Goal: Information Seeking & Learning: Learn about a topic

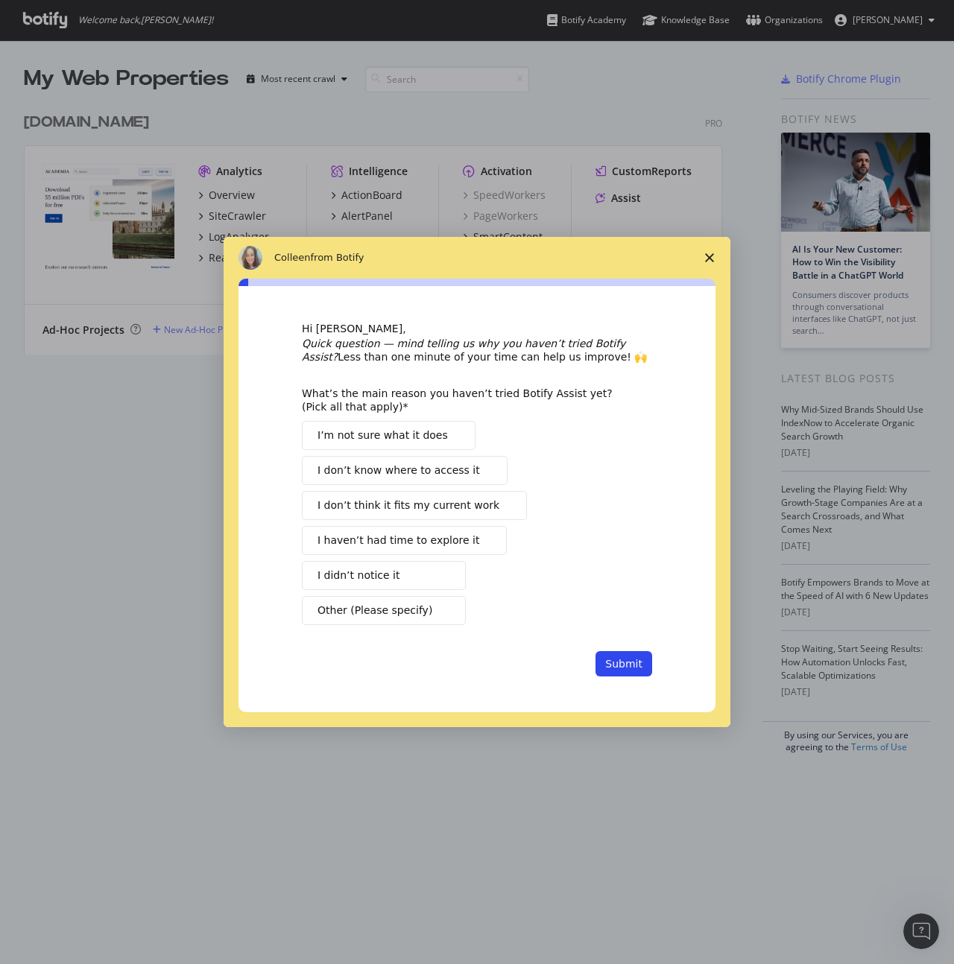
click at [230, 237] on div "[PERSON_NAME] from Botify" at bounding box center [476, 258] width 507 height 42
click at [142, 448] on div "Intercom messenger" at bounding box center [477, 482] width 954 height 964
click at [710, 263] on span "Close survey" at bounding box center [709, 258] width 42 height 42
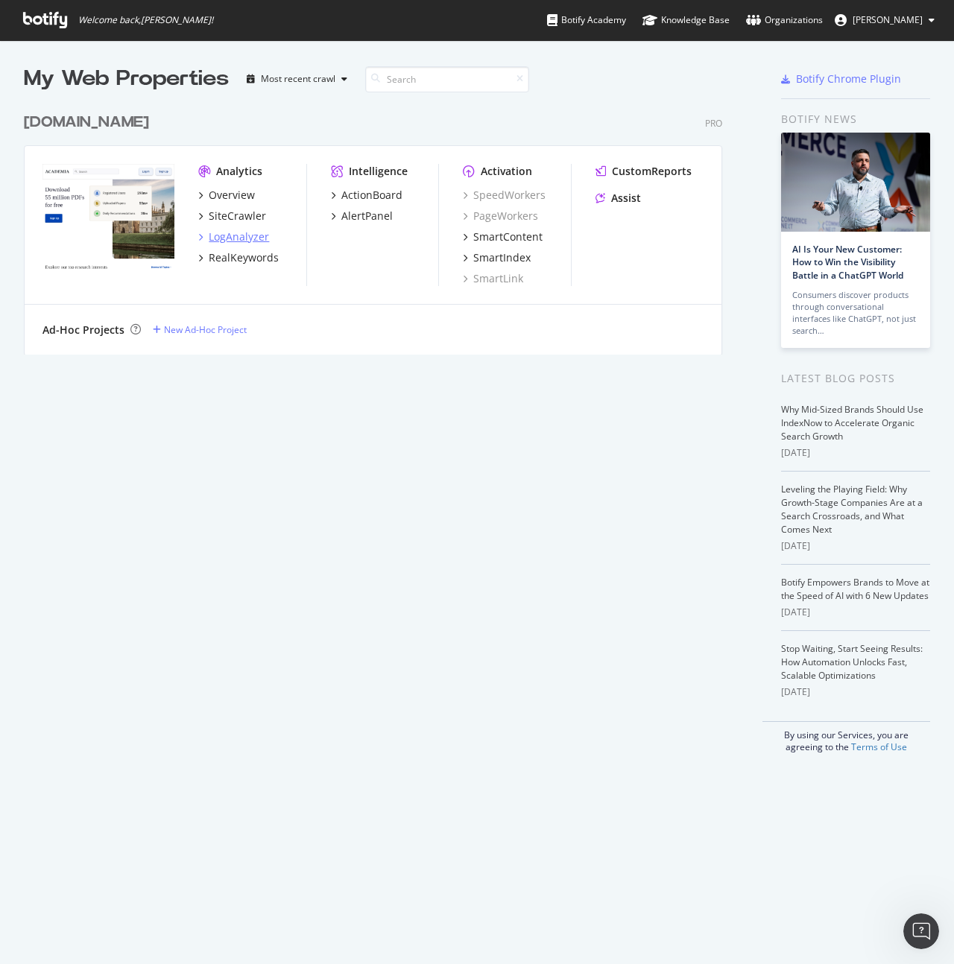
click at [247, 232] on div "LogAnalyzer" at bounding box center [239, 236] width 60 height 15
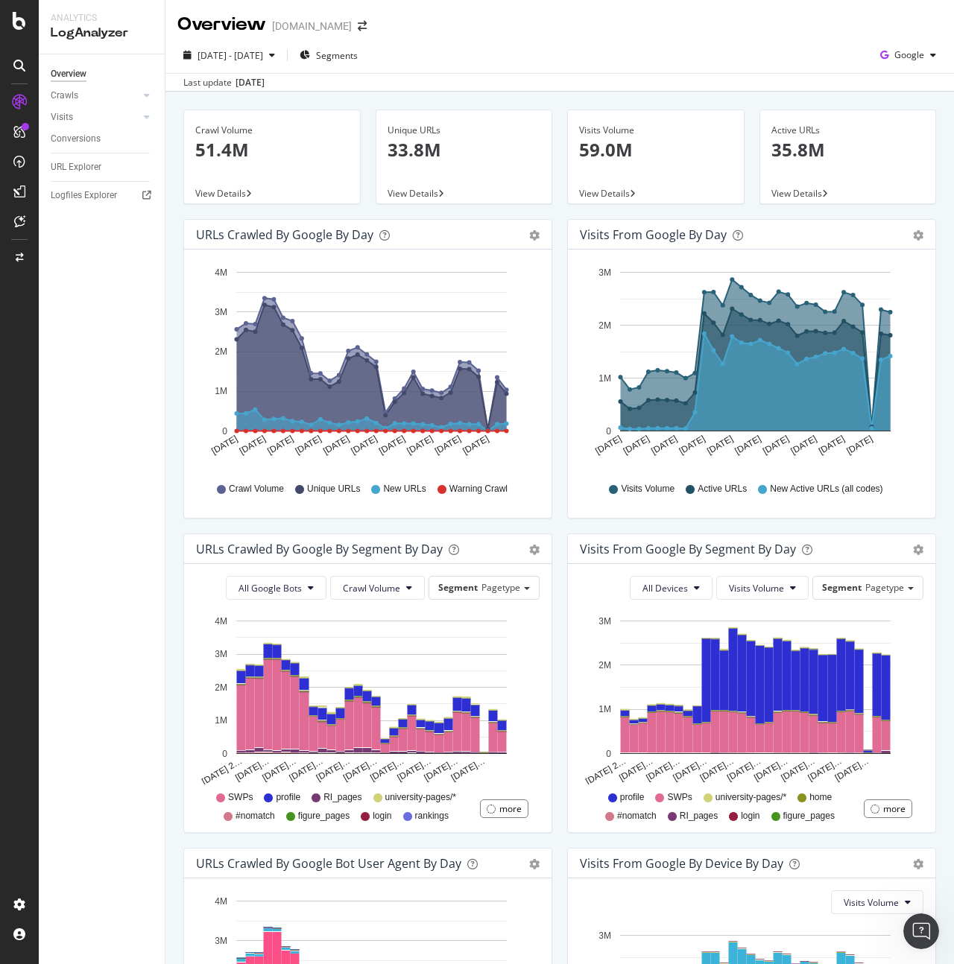
click at [172, 395] on div "Crawl Volume 51.4M View Details Unique URLs 33.8M View Details Visits Volume 59…" at bounding box center [559, 653] width 788 height 1123
click at [172, 412] on div "Crawl Volume 51.4M View Details Unique URLs 33.8M View Details Visits Volume 59…" at bounding box center [559, 653] width 788 height 1123
drag, startPoint x: 766, startPoint y: 35, endPoint x: 813, endPoint y: 39, distance: 47.1
click at [767, 35] on div "Overview [DOMAIN_NAME]" at bounding box center [559, 18] width 788 height 37
click at [894, 54] on span "Google" at bounding box center [909, 54] width 30 height 13
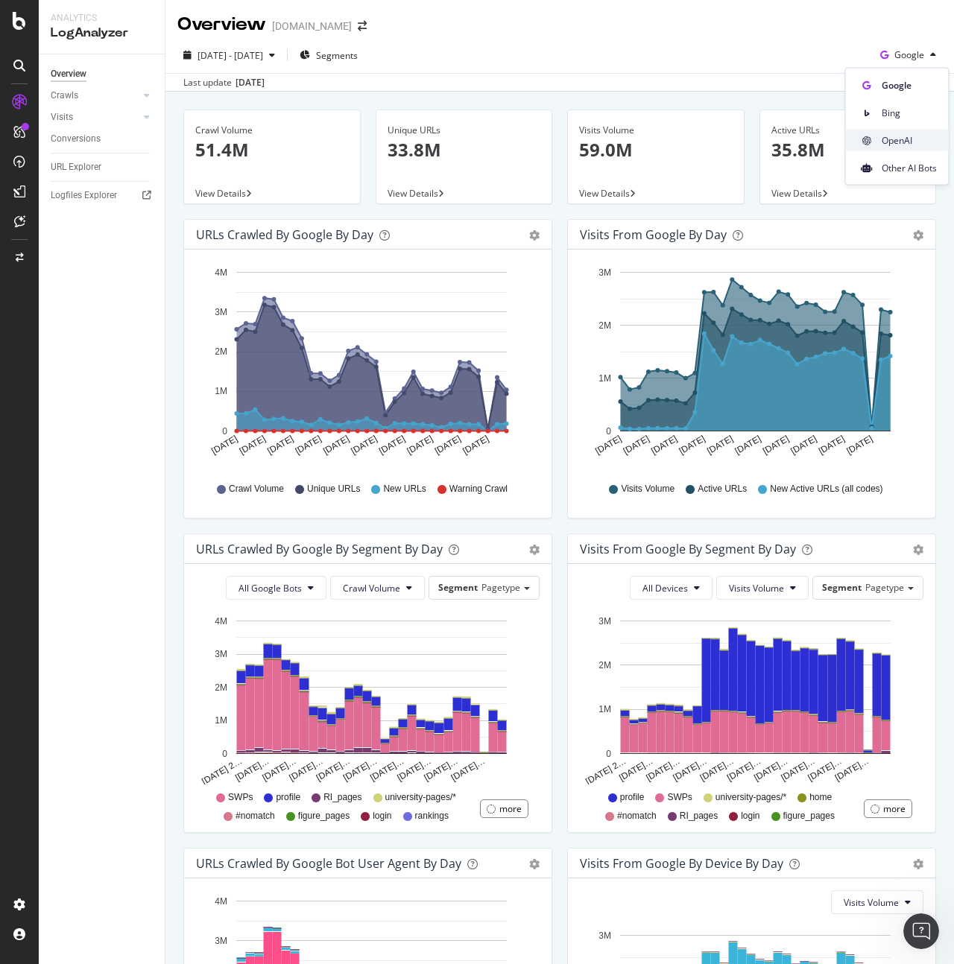
click at [906, 142] on span "OpenAI" at bounding box center [908, 139] width 55 height 13
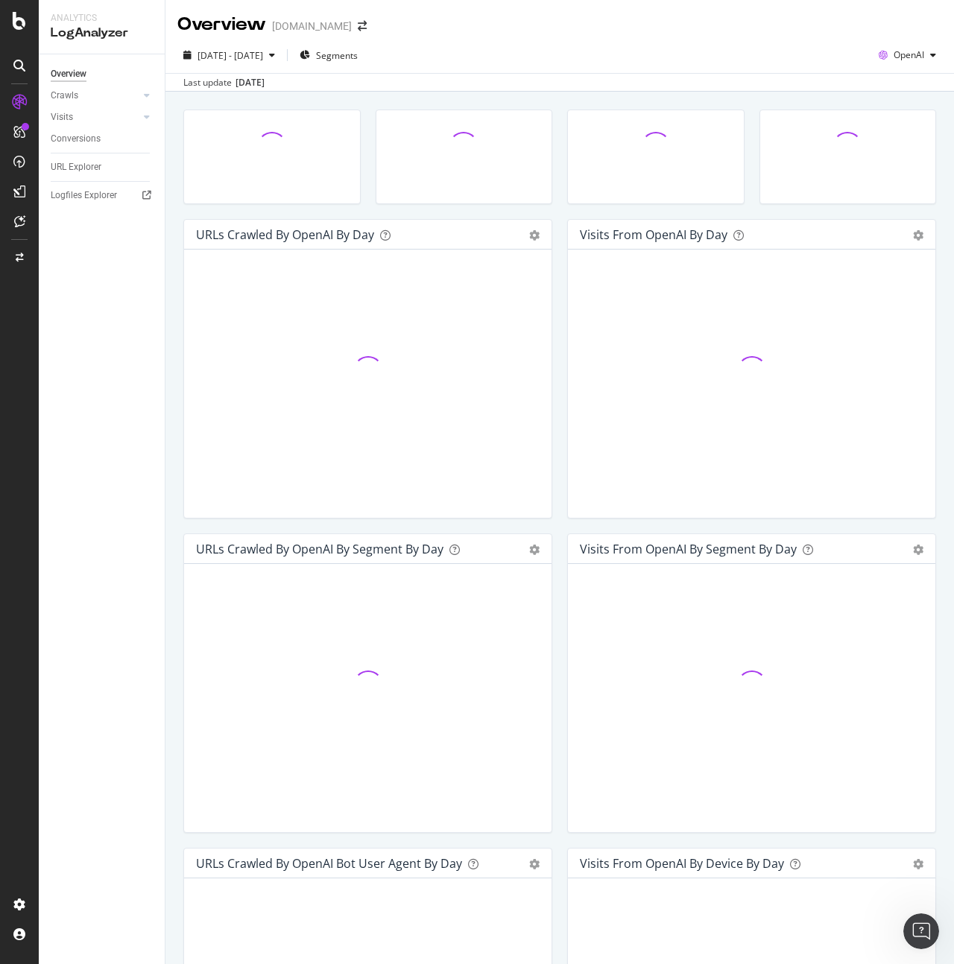
click at [550, 280] on div "URLs Crawled by OpenAI by day Area Table Hold CMD (⌘) while clicking to filter …" at bounding box center [368, 376] width 384 height 314
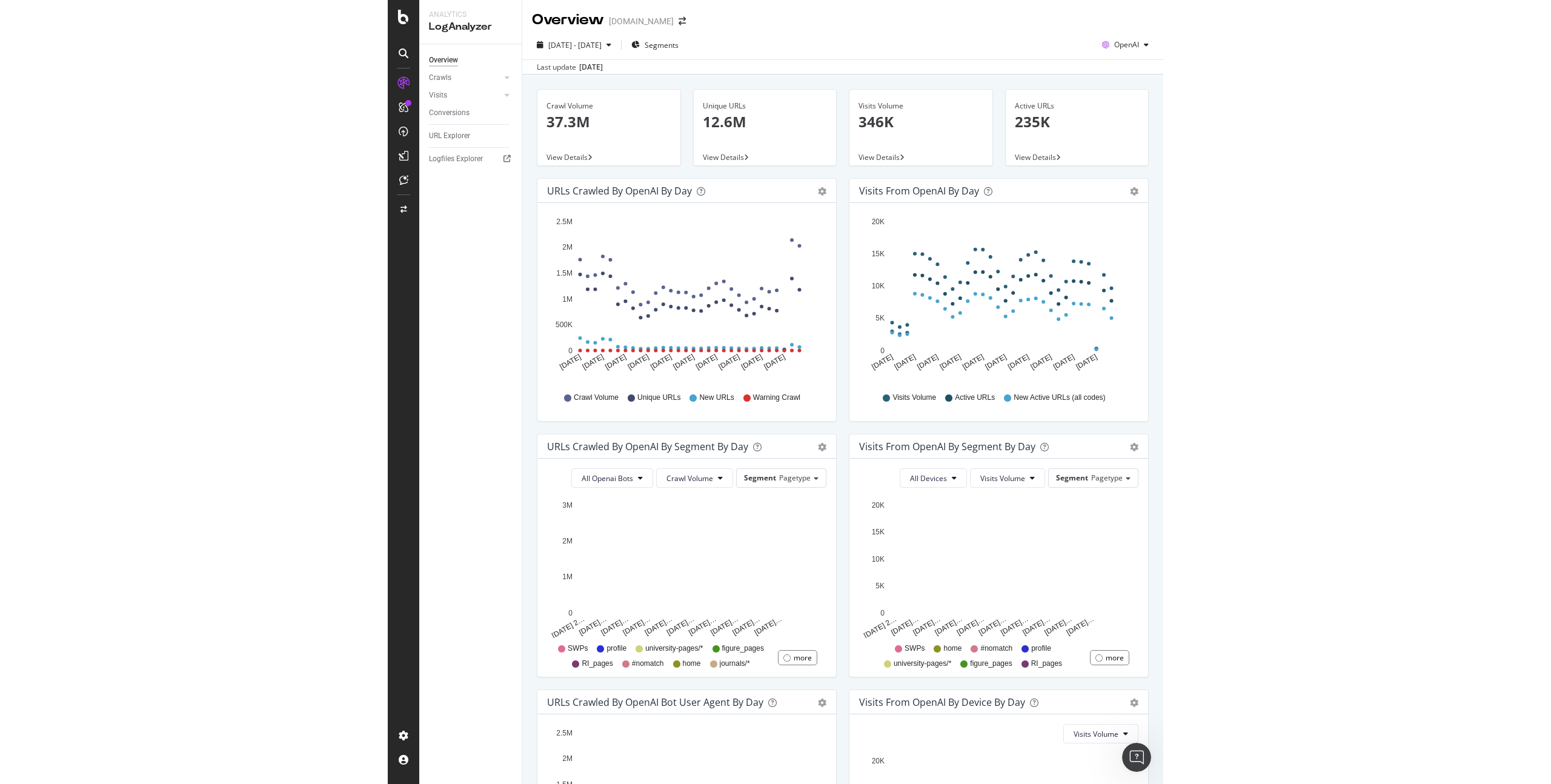
scroll to position [203, 0]
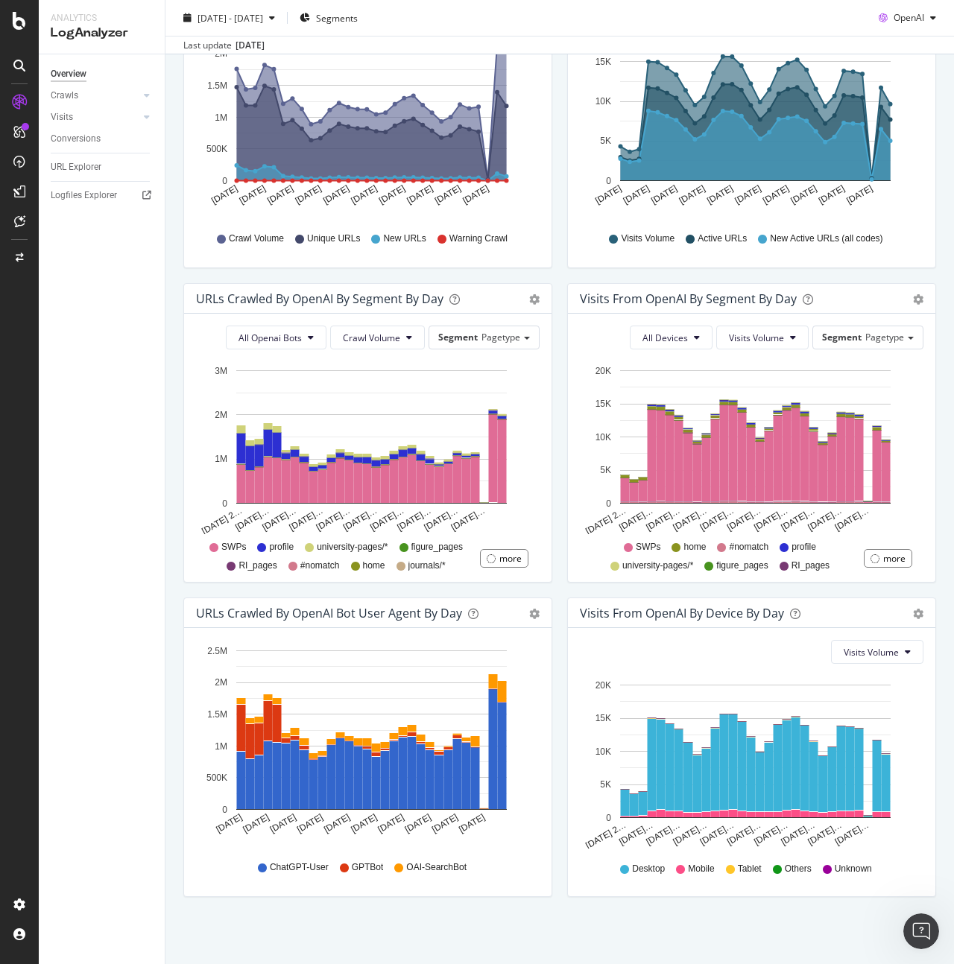
click at [559, 372] on div "Visits from OpenAI By Segment By Day Timeline (by Value) Table All Devices Visi…" at bounding box center [751, 440] width 384 height 314
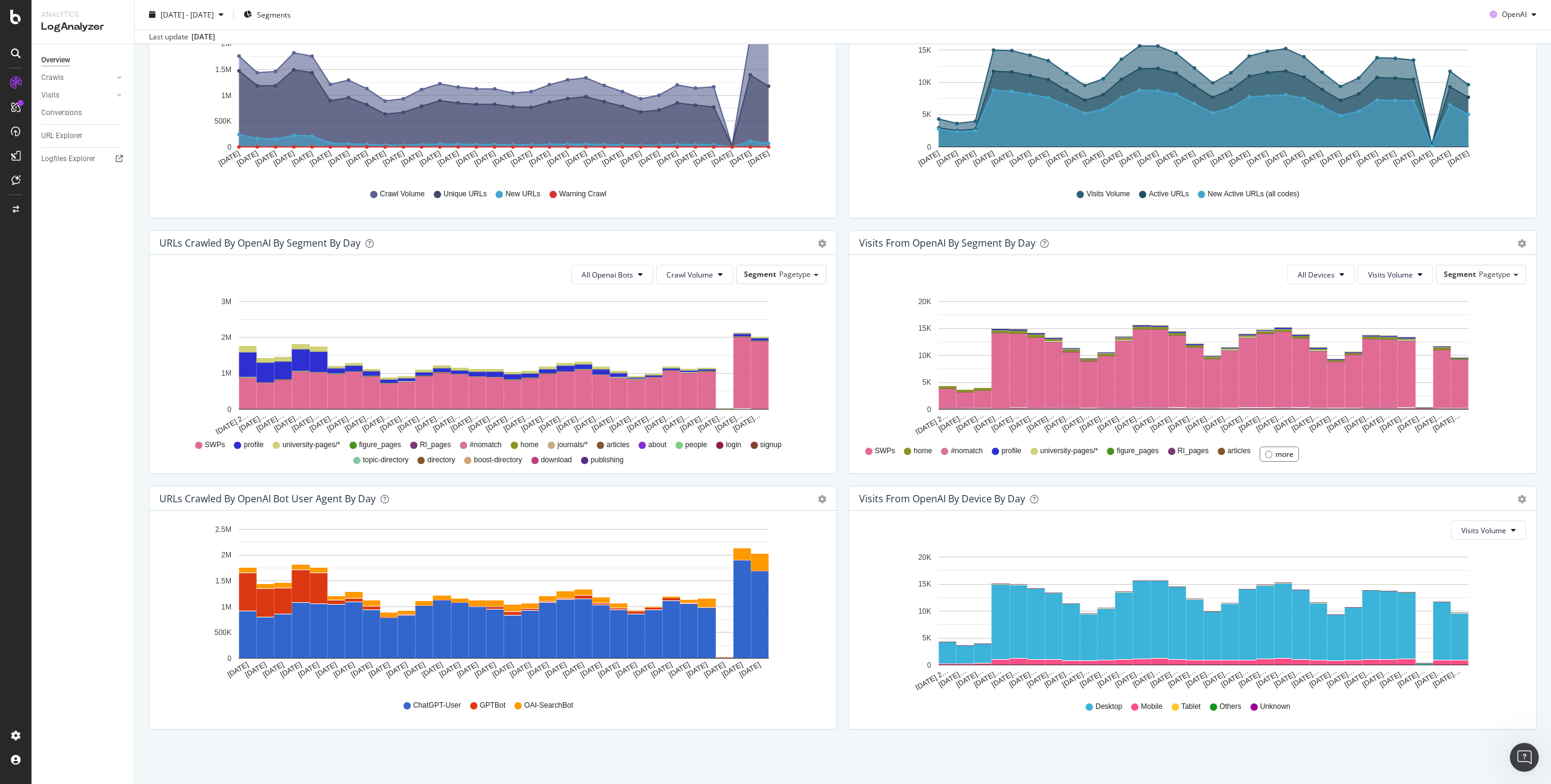
click at [775, 374] on div "URLs Crawled by OpenAI By Segment By Day Timeline (by Value) Table All Openai B…" at bounding box center [493, 358] width 699 height 255
click at [775, 486] on div "URLs Crawled by OpenAI bot User Agent By Day Timeline (by Value) Timeline (by P…" at bounding box center [493, 613] width 699 height 255
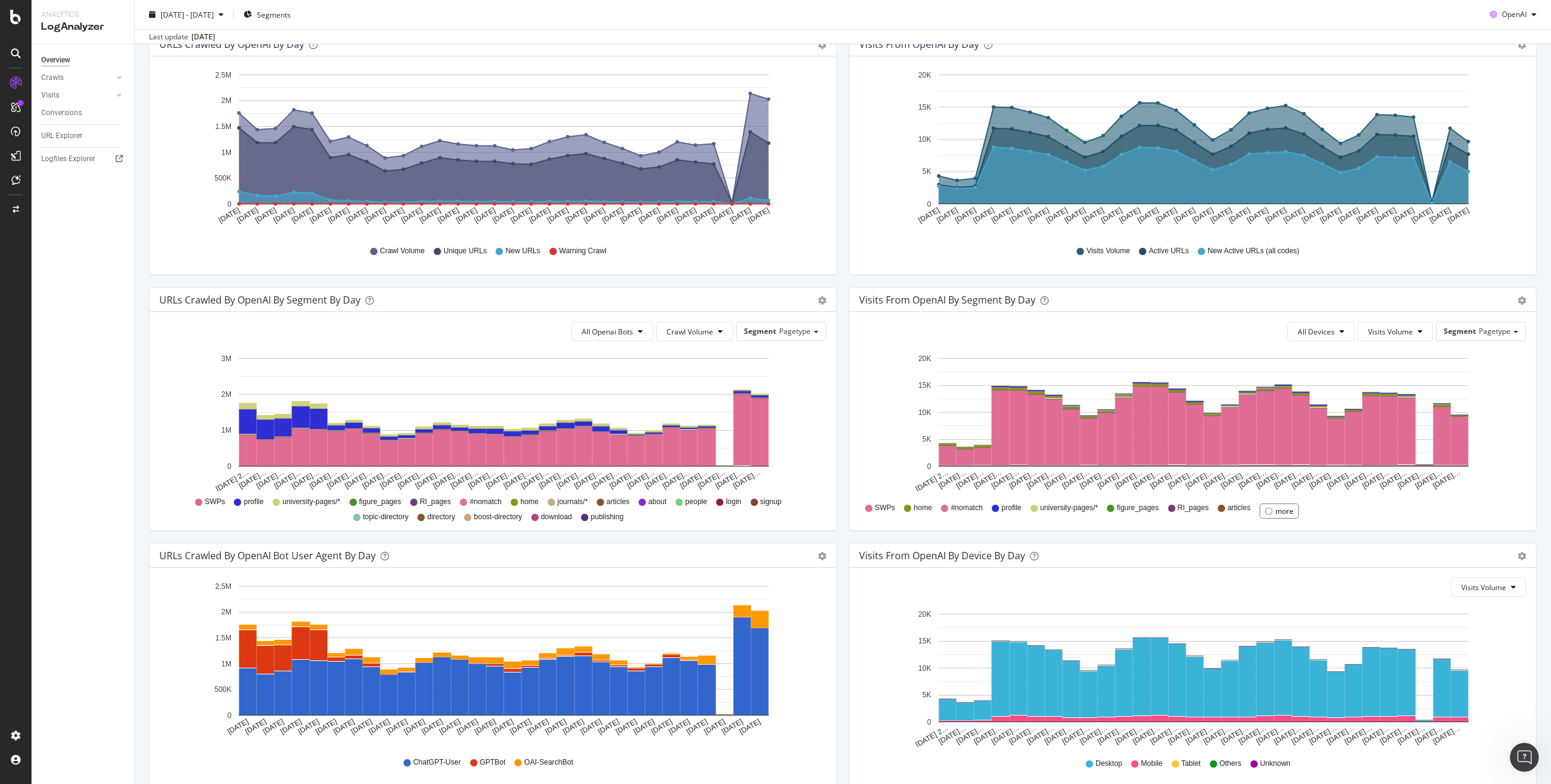
scroll to position [0, 0]
